Goal: Information Seeking & Learning: Learn about a topic

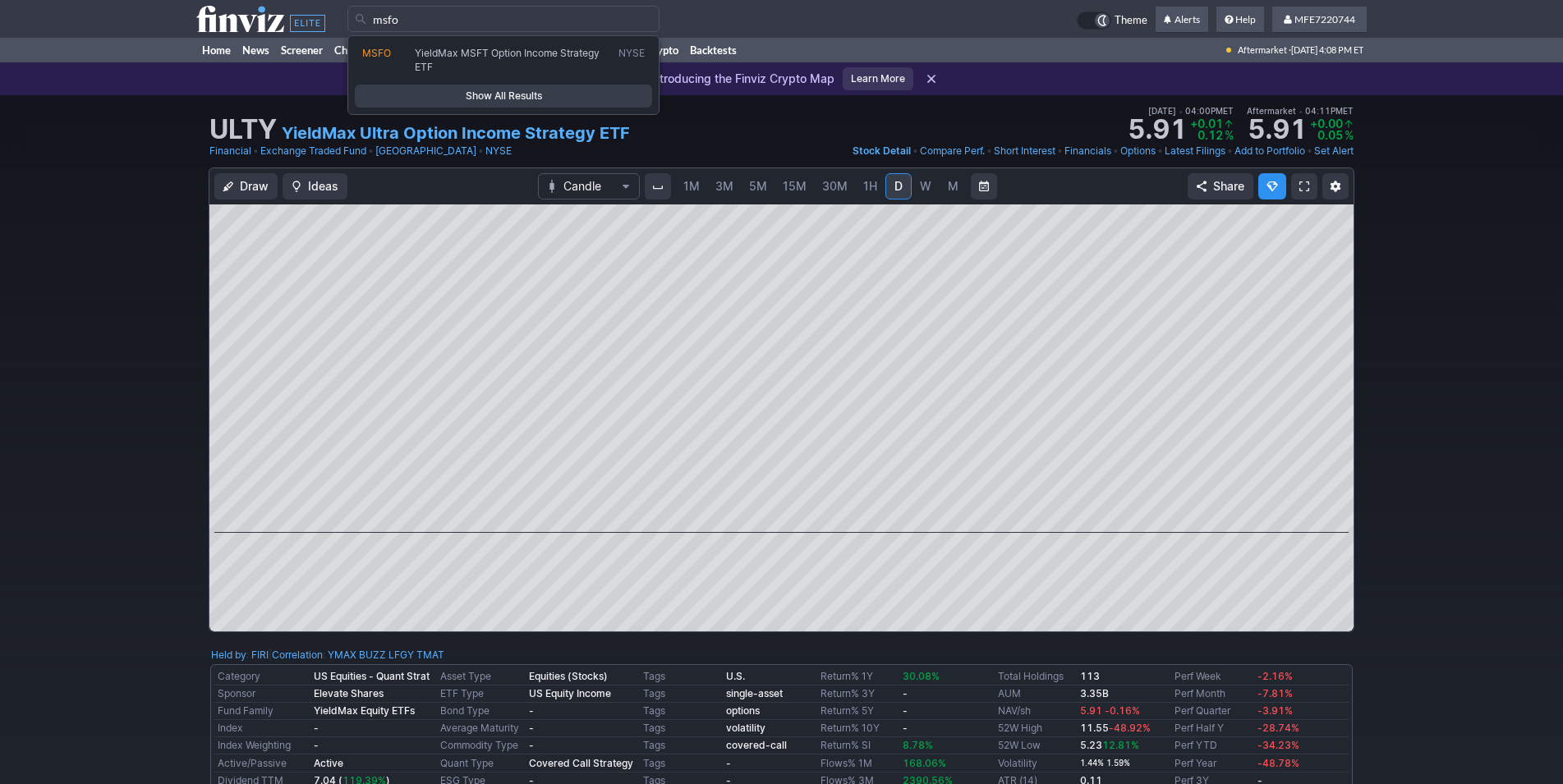
type input "msfo"
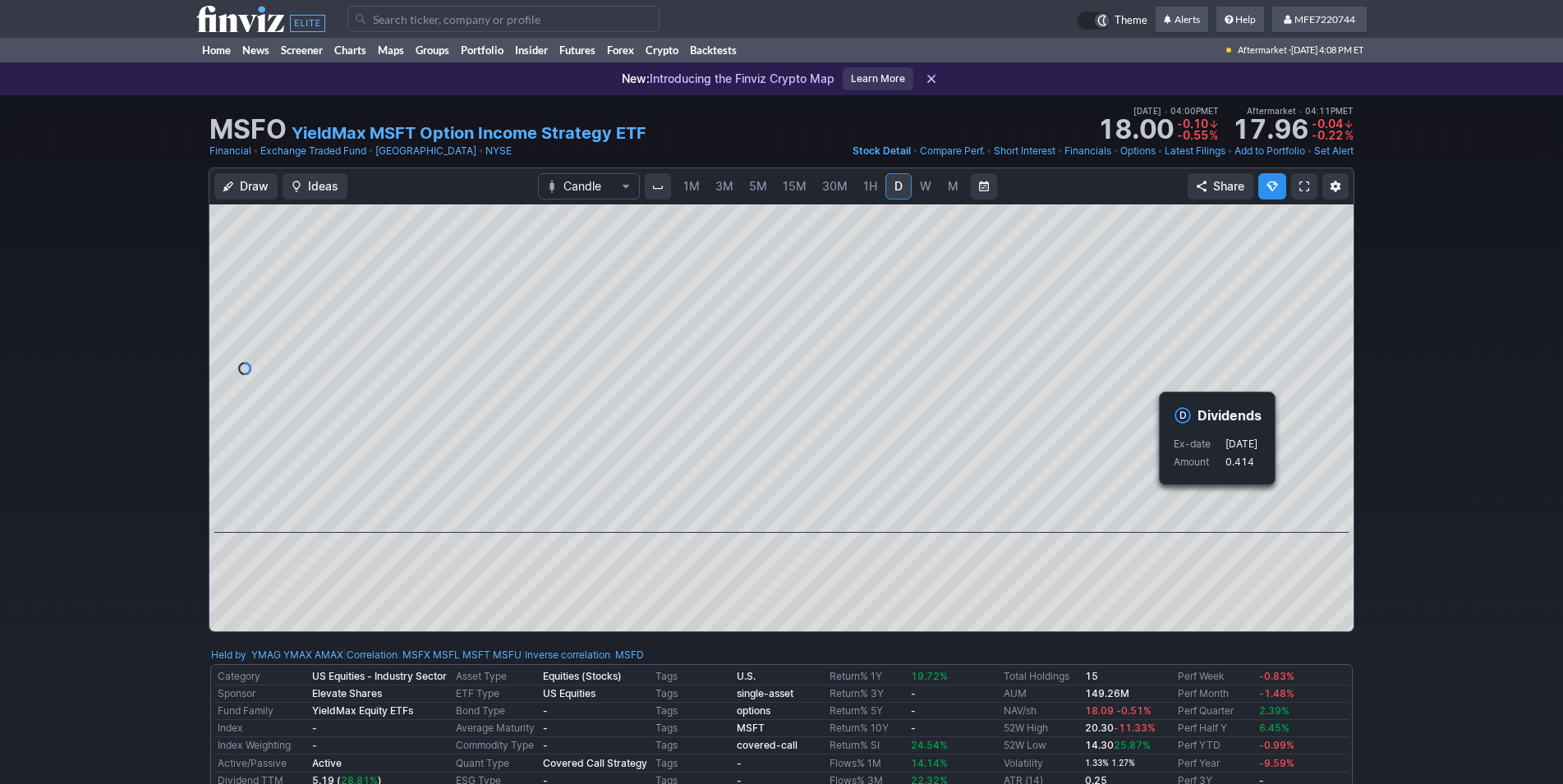
click at [1414, 547] on div "Draw Ideas Candle 1M 3M 5M 15M 30M 1H D W M Share" at bounding box center [782, 405] width 1563 height 478
